Goal: Information Seeking & Learning: Learn about a topic

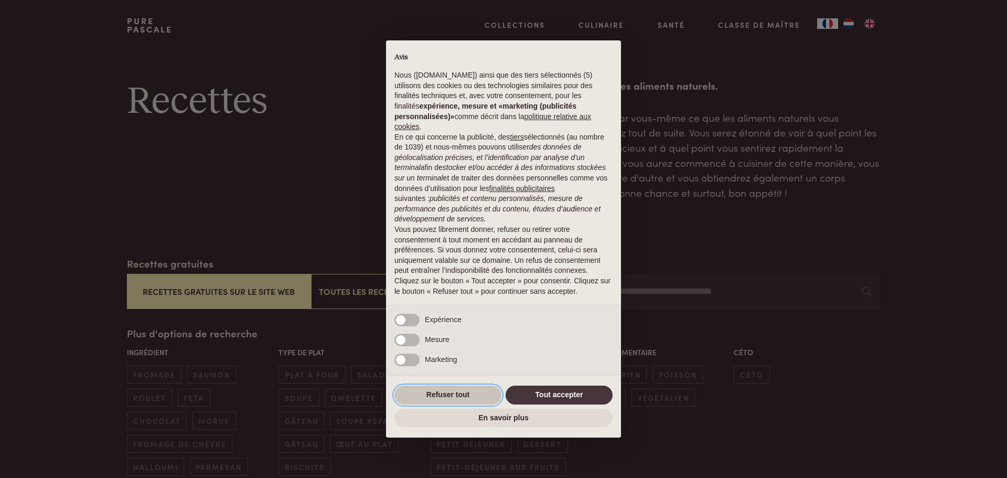
click at [482, 402] on button "Refuser tout" at bounding box center [448, 395] width 107 height 19
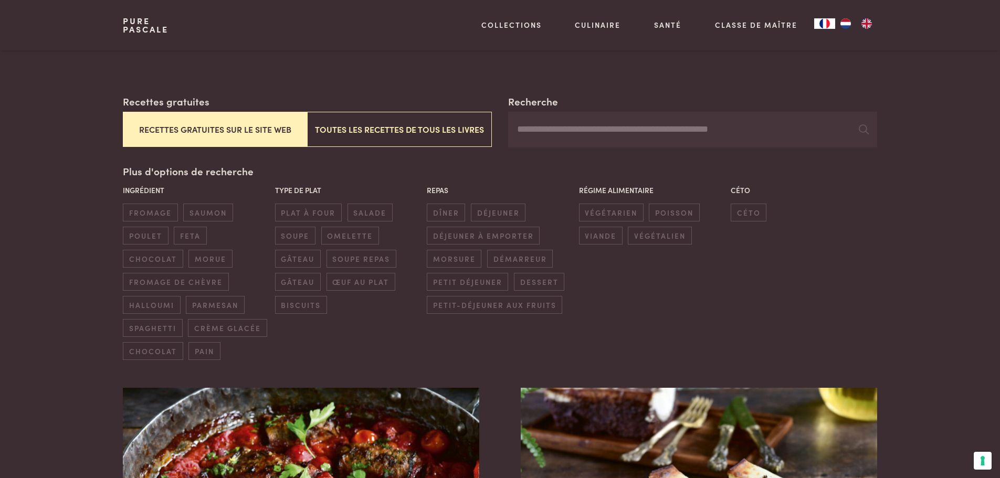
scroll to position [157, 0]
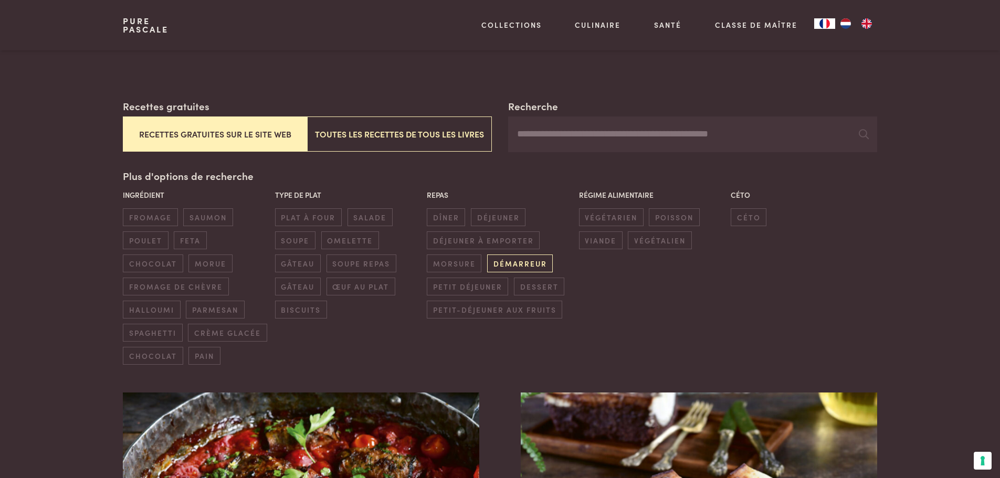
click at [501, 267] on span "démarreur" at bounding box center [520, 262] width 66 height 17
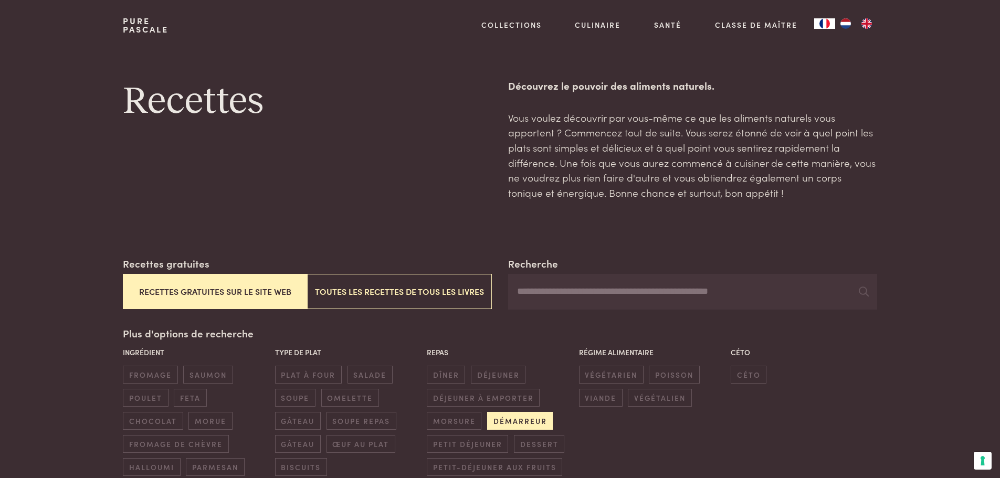
click at [511, 419] on span "démarreur" at bounding box center [520, 420] width 66 height 17
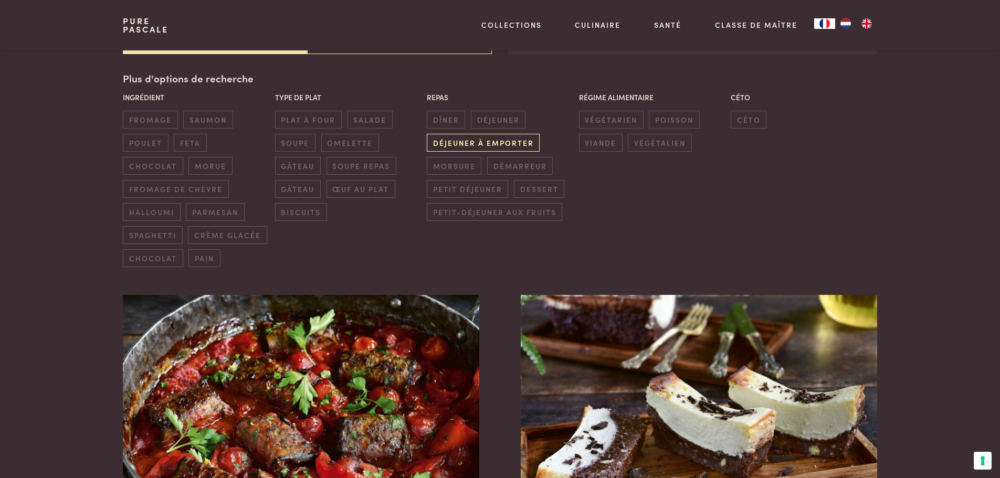
scroll to position [256, 0]
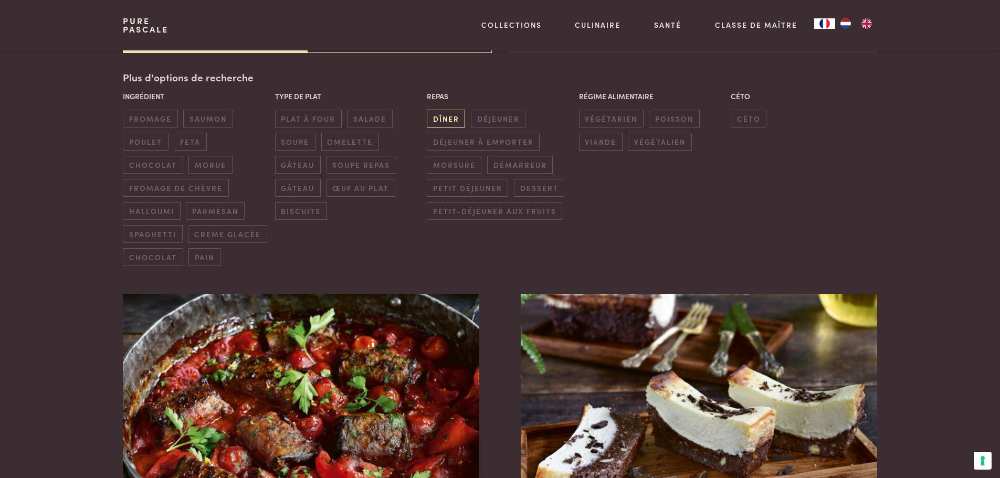
click at [443, 123] on span "dîner" at bounding box center [446, 118] width 38 height 17
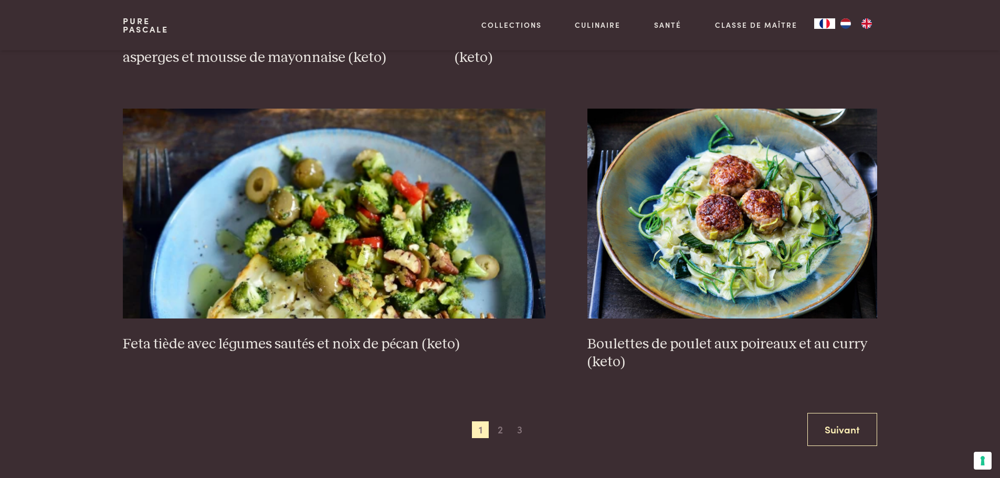
scroll to position [1988, 0]
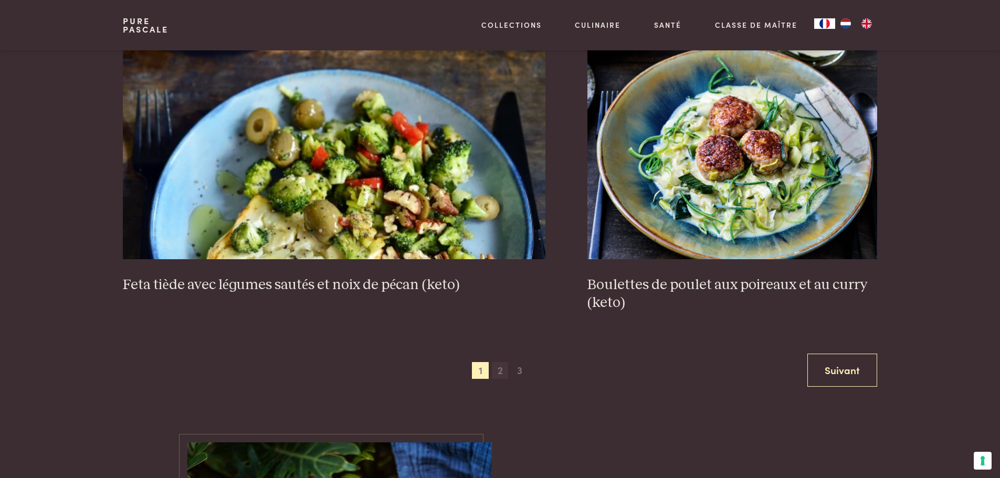
click at [506, 373] on span "2" at bounding box center [500, 370] width 17 height 17
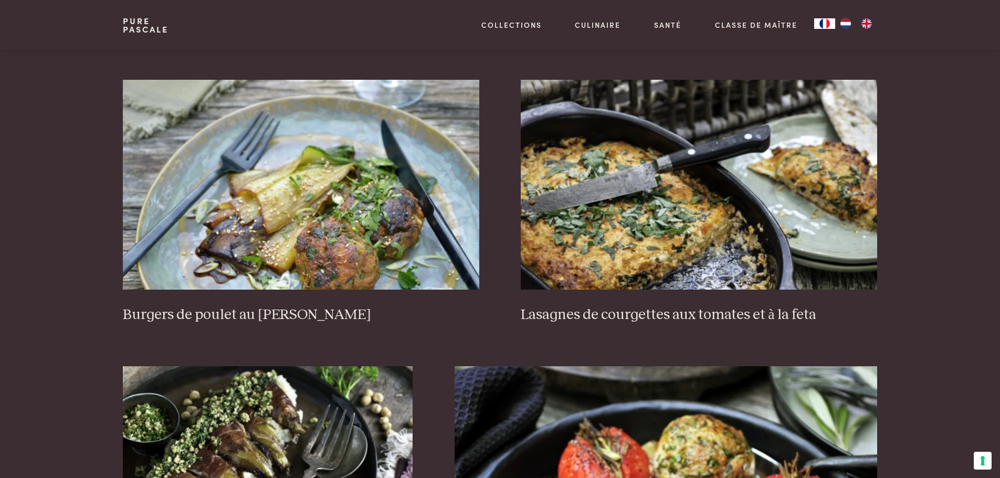
scroll to position [1358, 0]
